Goal: Information Seeking & Learning: Learn about a topic

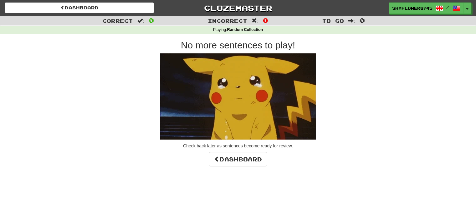
click at [97, 9] on link "Dashboard" at bounding box center [79, 8] width 149 height 11
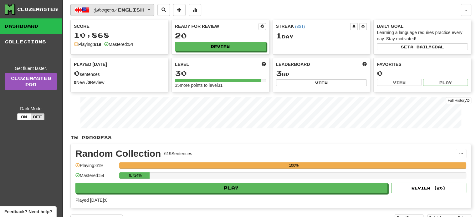
click at [95, 9] on span "ქართული / English" at bounding box center [119, 9] width 50 height 5
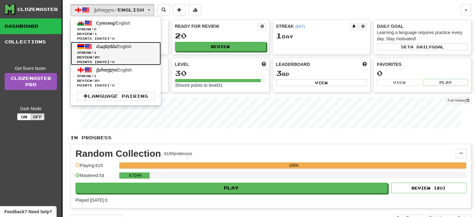
click at [111, 47] on span "Հայերեն" at bounding box center [106, 46] width 20 height 5
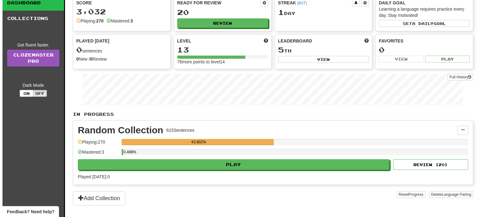
scroll to position [24, 0]
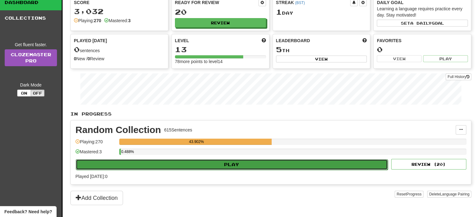
click at [244, 167] on button "Play" at bounding box center [232, 165] width 312 height 11
select select "**"
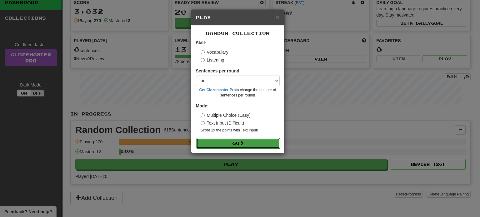
click at [234, 141] on button "Go" at bounding box center [238, 143] width 84 height 11
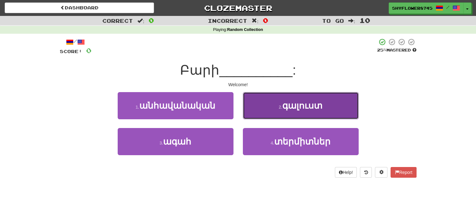
click at [268, 106] on button "2 . գալուստ" at bounding box center [301, 105] width 116 height 27
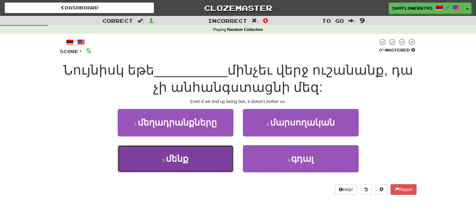
click at [203, 161] on button "3 . մենք" at bounding box center [176, 158] width 116 height 27
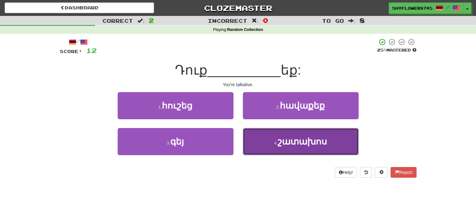
click at [276, 140] on button "4 . շատախոս" at bounding box center [301, 141] width 116 height 27
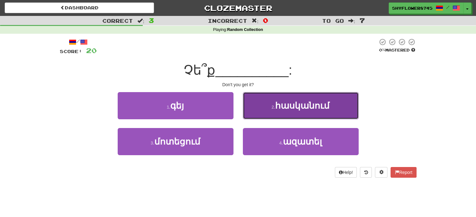
click at [268, 107] on button "2 . հասկանում" at bounding box center [301, 105] width 116 height 27
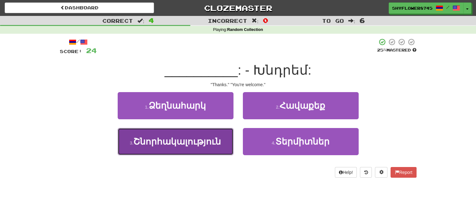
click at [229, 140] on button "3 . Շնորհակալություն" at bounding box center [176, 141] width 116 height 27
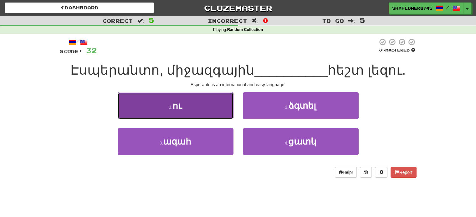
click at [208, 111] on button "1 . ու" at bounding box center [176, 105] width 116 height 27
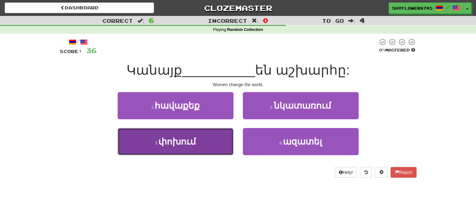
click at [217, 144] on button "3 . փոխում" at bounding box center [176, 141] width 116 height 27
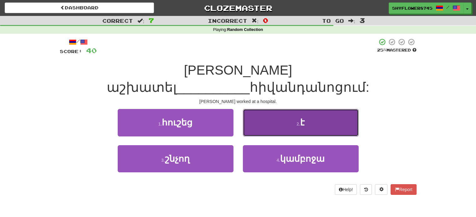
click at [266, 111] on button "2 . է" at bounding box center [301, 122] width 116 height 27
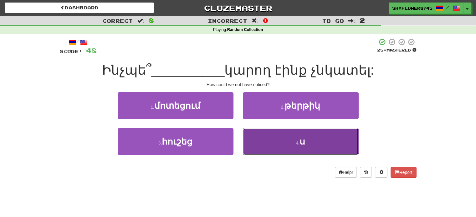
click at [252, 137] on button "4 . ս" at bounding box center [301, 141] width 116 height 27
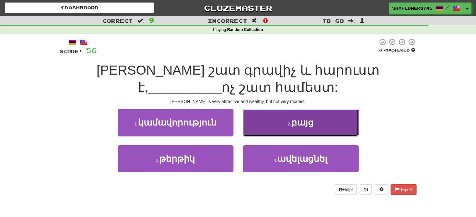
click at [265, 130] on button "2 . բայց" at bounding box center [301, 122] width 116 height 27
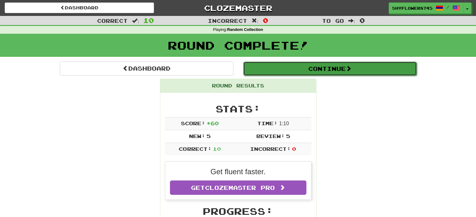
click at [266, 68] on button "Continue" at bounding box center [330, 69] width 174 height 14
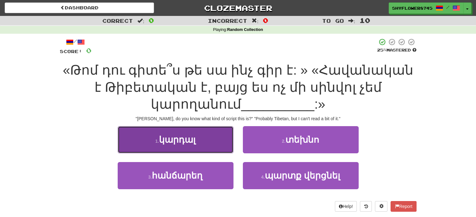
click at [215, 143] on button "1 . կարդալ" at bounding box center [176, 139] width 116 height 27
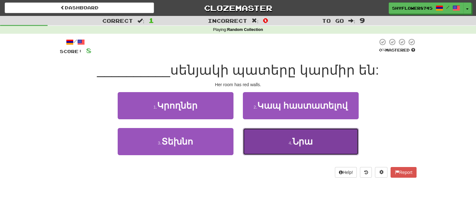
click at [261, 143] on button "4 . Նրա" at bounding box center [301, 141] width 116 height 27
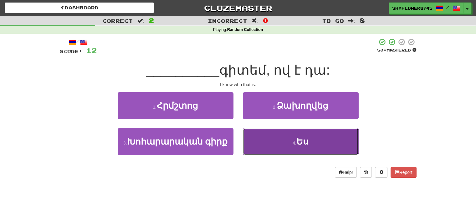
click at [272, 144] on button "4 . Ես" at bounding box center [301, 141] width 116 height 27
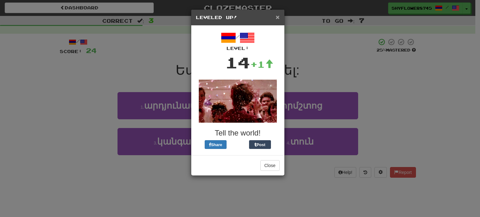
click at [277, 19] on span "×" at bounding box center [278, 16] width 4 height 7
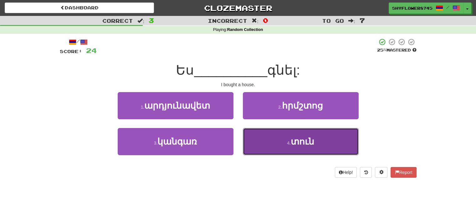
click at [258, 134] on button "4 . տուն" at bounding box center [301, 141] width 116 height 27
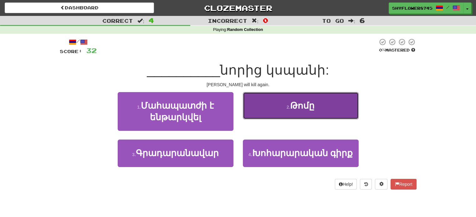
click at [266, 109] on button "2 . Թոմը" at bounding box center [301, 105] width 116 height 27
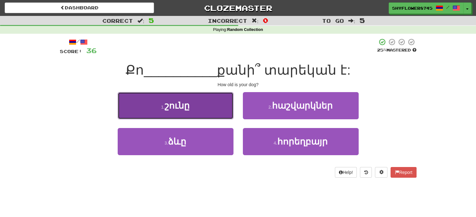
click at [214, 116] on button "1 . շունը" at bounding box center [176, 105] width 116 height 27
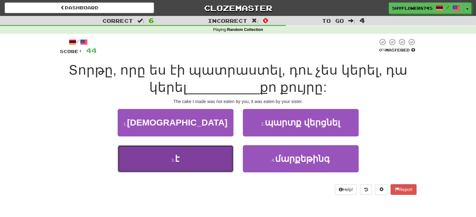
click at [171, 161] on small "3 ." at bounding box center [173, 160] width 4 height 5
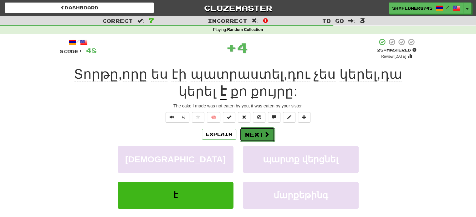
click at [256, 133] on button "Next" at bounding box center [257, 135] width 35 height 14
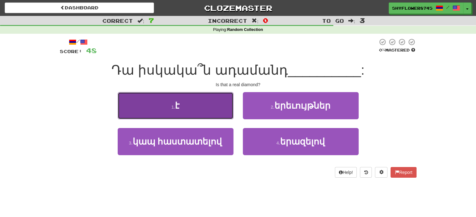
click at [219, 114] on button "1 . է" at bounding box center [176, 105] width 116 height 27
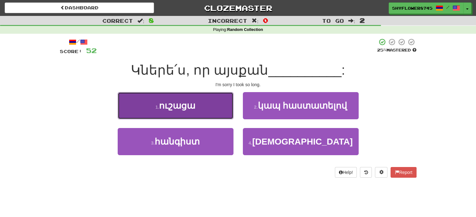
click at [220, 112] on button "1 . ուշացա" at bounding box center [176, 105] width 116 height 27
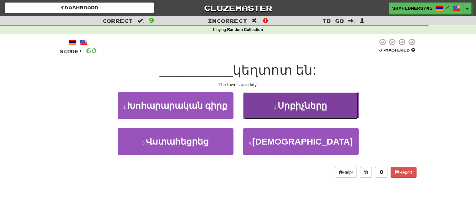
click at [250, 112] on button "2 . Սրբիչները" at bounding box center [301, 105] width 116 height 27
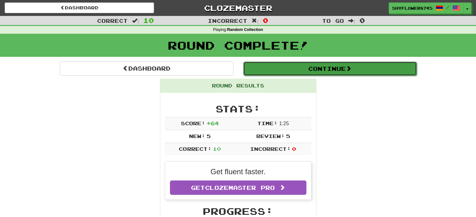
click at [271, 66] on button "Continue" at bounding box center [330, 69] width 174 height 14
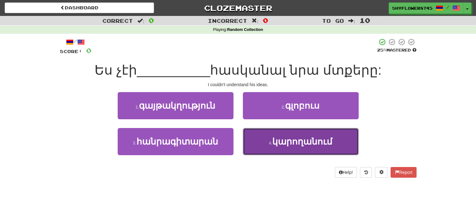
click at [263, 141] on button "4 . կարողանում" at bounding box center [301, 141] width 116 height 27
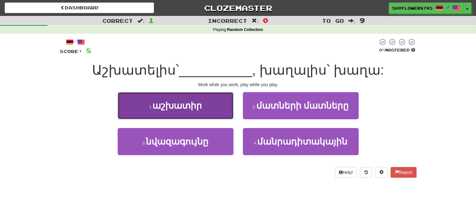
click at [222, 116] on button "1 . աշխատիր" at bounding box center [176, 105] width 116 height 27
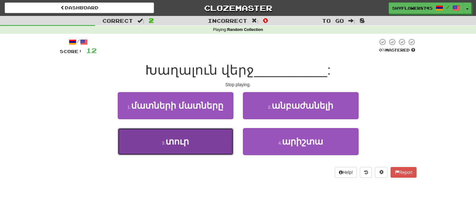
click at [224, 141] on button "3 . տուր" at bounding box center [176, 141] width 116 height 27
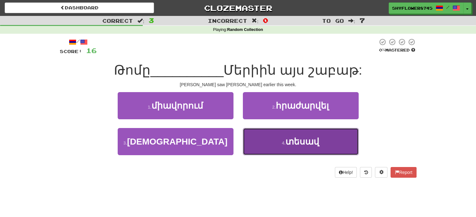
click at [258, 139] on button "4 . տեսավ" at bounding box center [301, 141] width 116 height 27
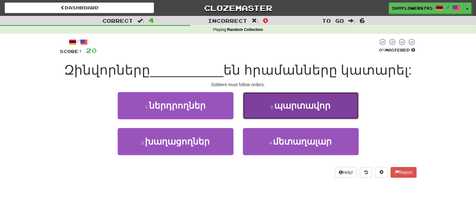
click at [256, 116] on button "2 . պարտավոր" at bounding box center [301, 105] width 116 height 27
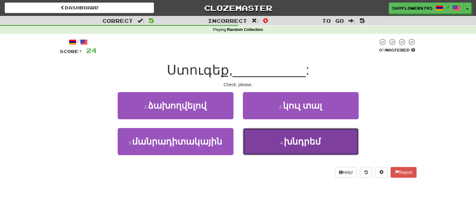
click at [255, 142] on button "4 . խնդրեմ" at bounding box center [301, 141] width 116 height 27
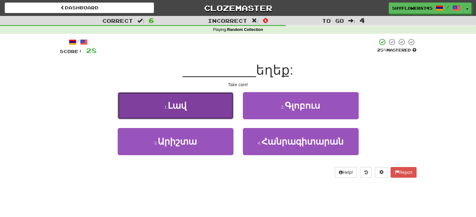
click at [213, 115] on button "1 . Լավ" at bounding box center [176, 105] width 116 height 27
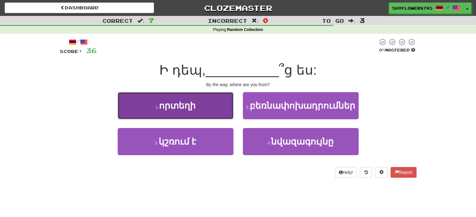
click at [221, 117] on button "1 . որտեղի" at bounding box center [176, 105] width 116 height 27
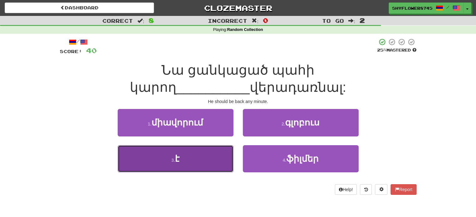
click at [215, 146] on button "3 . է" at bounding box center [176, 158] width 116 height 27
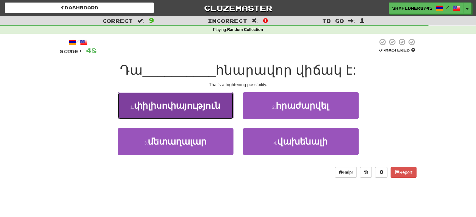
click at [214, 117] on button "1 . փիլիսոփայություն" at bounding box center [176, 105] width 116 height 27
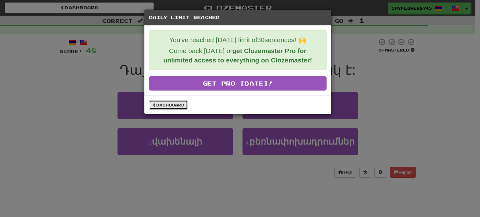
click at [169, 105] on link "Dashboard" at bounding box center [168, 104] width 39 height 9
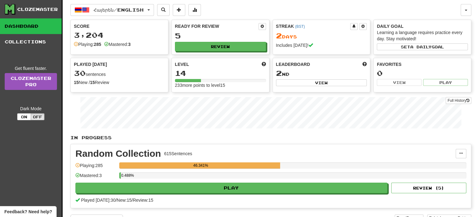
click at [101, 10] on div "Clozemaster Dashboard Collections Get fluent faster. Clozemaster Pro Dark Mode …" at bounding box center [238, 114] width 476 height 229
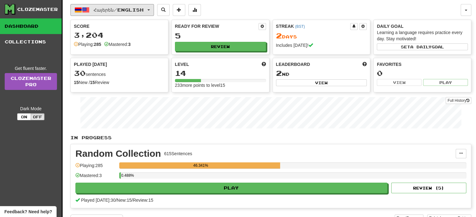
click at [101, 10] on span "Հայերեն / English" at bounding box center [119, 9] width 50 height 5
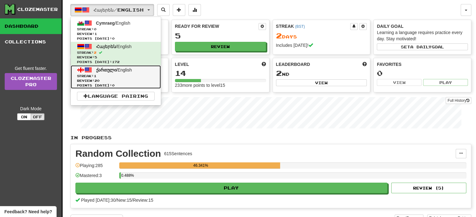
click at [119, 74] on span "Streak: 1" at bounding box center [116, 76] width 78 height 5
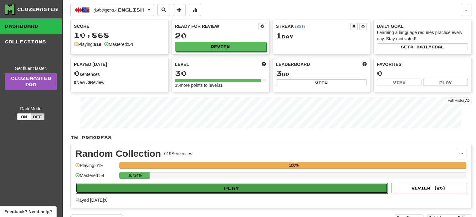
click at [255, 191] on button "Play" at bounding box center [232, 188] width 312 height 11
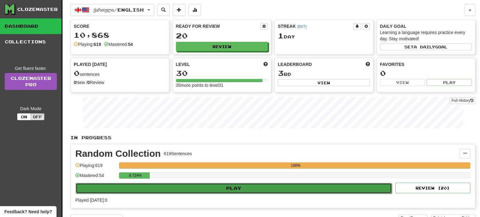
select select "**"
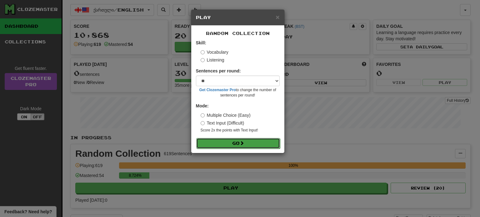
click at [224, 142] on button "Go" at bounding box center [238, 143] width 84 height 11
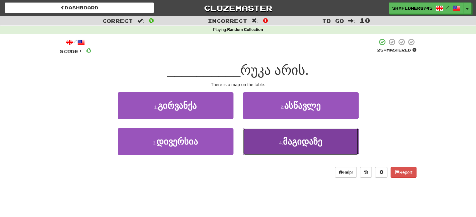
click at [259, 141] on button "4 . [GEOGRAPHIC_DATA]" at bounding box center [301, 141] width 116 height 27
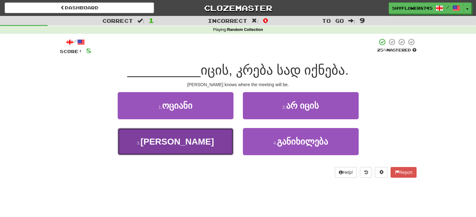
click at [218, 144] on button "3 . მარინამ" at bounding box center [176, 141] width 116 height 27
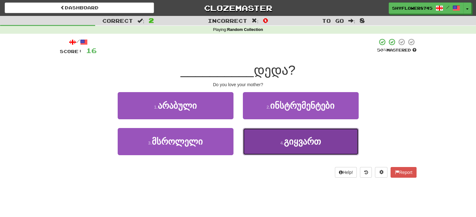
click at [251, 138] on button "4 . გიყვართ" at bounding box center [301, 141] width 116 height 27
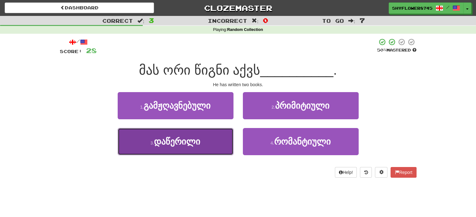
click at [216, 143] on button "3 . დაწერილი" at bounding box center [176, 141] width 116 height 27
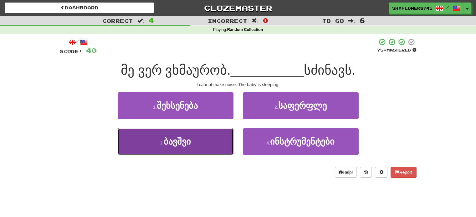
click at [210, 147] on button "3 . ბავშვი" at bounding box center [176, 141] width 116 height 27
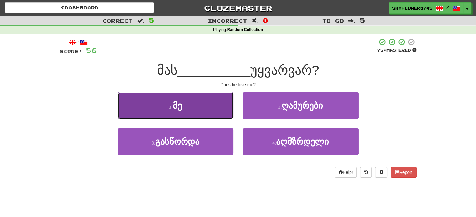
click at [209, 101] on button "1 . მე" at bounding box center [176, 105] width 116 height 27
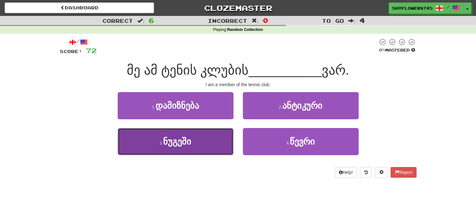
click at [214, 141] on button "3 . [GEOGRAPHIC_DATA]" at bounding box center [176, 141] width 116 height 27
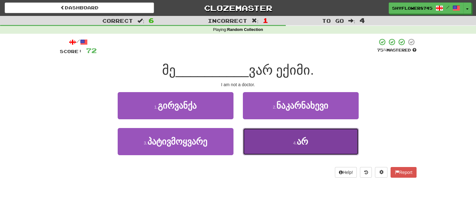
click at [255, 134] on button "4 . არ" at bounding box center [301, 141] width 116 height 27
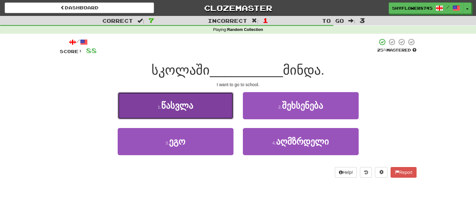
click at [203, 105] on button "1 . წასვლა" at bounding box center [176, 105] width 116 height 27
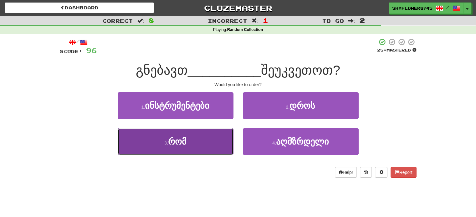
click at [221, 139] on button "3 . რომ" at bounding box center [176, 141] width 116 height 27
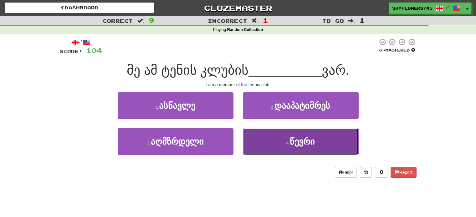
click at [259, 140] on button "4 . წევრი" at bounding box center [301, 141] width 116 height 27
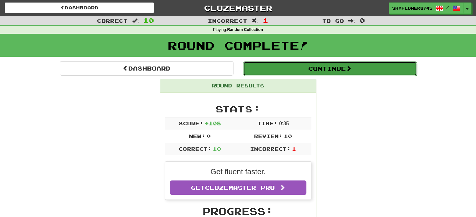
click at [260, 73] on button "Continue" at bounding box center [330, 69] width 174 height 14
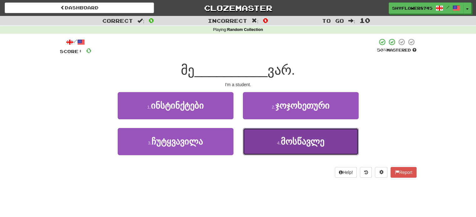
click at [253, 134] on button "4 . მოსწავლე" at bounding box center [301, 141] width 116 height 27
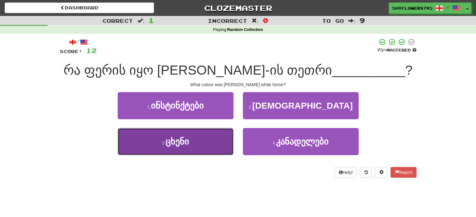
click at [217, 144] on button "3 . [GEOGRAPHIC_DATA]" at bounding box center [176, 141] width 116 height 27
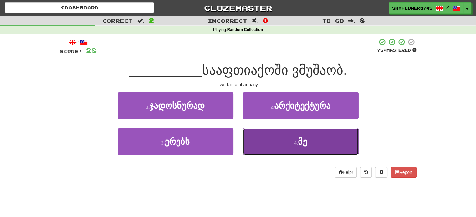
click at [266, 138] on button "4 . მე" at bounding box center [301, 141] width 116 height 27
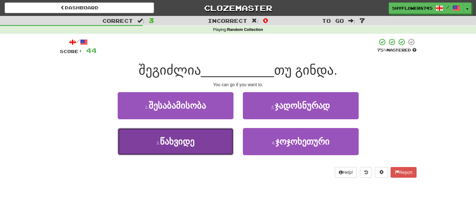
click at [213, 139] on button "3 . წახვიდე" at bounding box center [176, 141] width 116 height 27
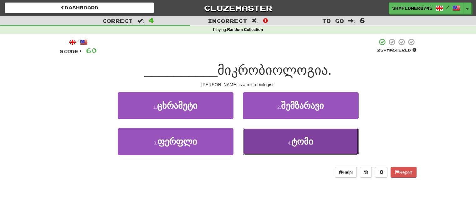
click at [261, 139] on button "4 . ტომი" at bounding box center [301, 141] width 116 height 27
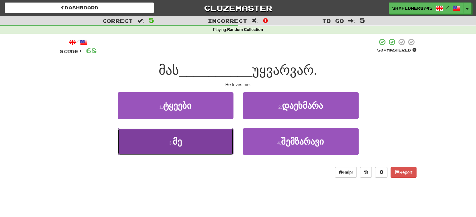
click at [220, 138] on button "3 . მე" at bounding box center [176, 141] width 116 height 27
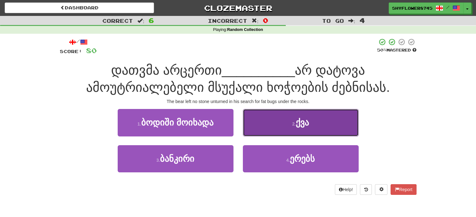
click at [261, 128] on button "2 . ქვა" at bounding box center [301, 122] width 116 height 27
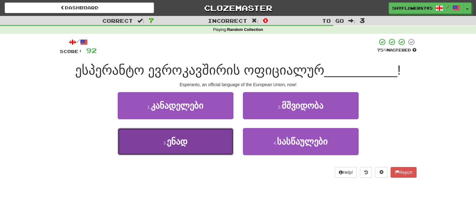
click at [224, 142] on button "3 . ენად" at bounding box center [176, 141] width 116 height 27
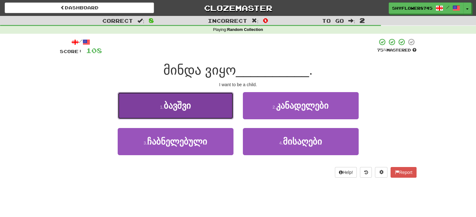
click at [204, 105] on button "1 . ბავშვი" at bounding box center [176, 105] width 116 height 27
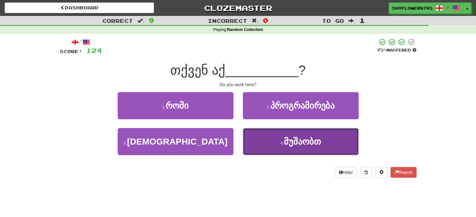
click at [255, 136] on button "4 . მუშაობთ" at bounding box center [301, 141] width 116 height 27
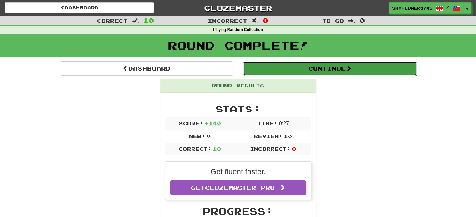
click at [260, 66] on button "Continue" at bounding box center [330, 69] width 174 height 14
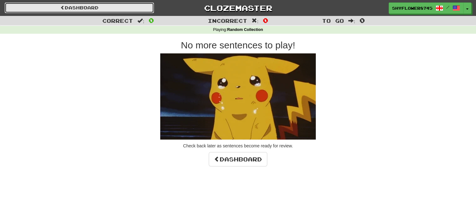
click at [118, 7] on link "Dashboard" at bounding box center [79, 8] width 149 height 11
